Goal: Task Accomplishment & Management: Manage account settings

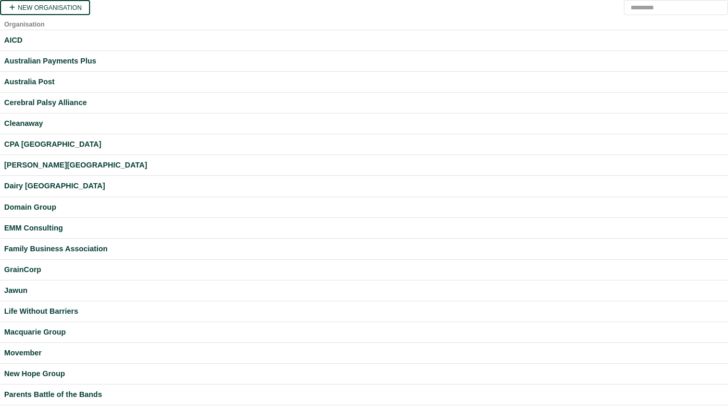
scroll to position [274, 0]
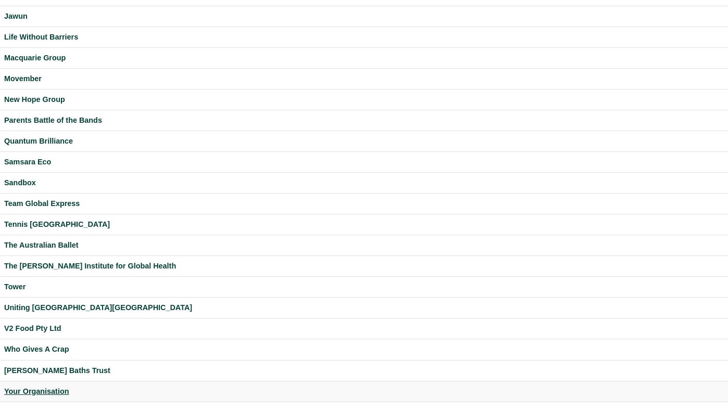
click at [20, 386] on div "Your Organisation" at bounding box center [363, 392] width 719 height 12
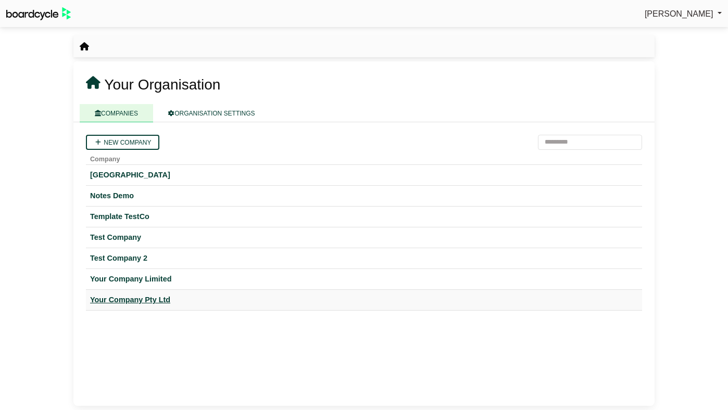
click at [160, 303] on div "Your Company Pty Ltd" at bounding box center [364, 300] width 548 height 12
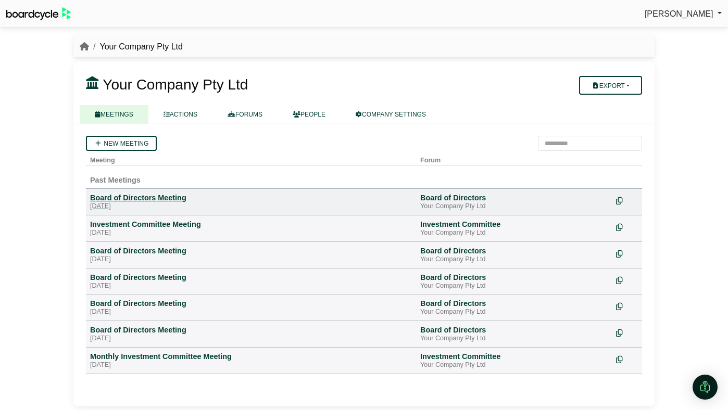
click at [159, 196] on div "Board of Directors Meeting" at bounding box center [251, 197] width 322 height 9
